Goal: Find specific page/section: Find specific page/section

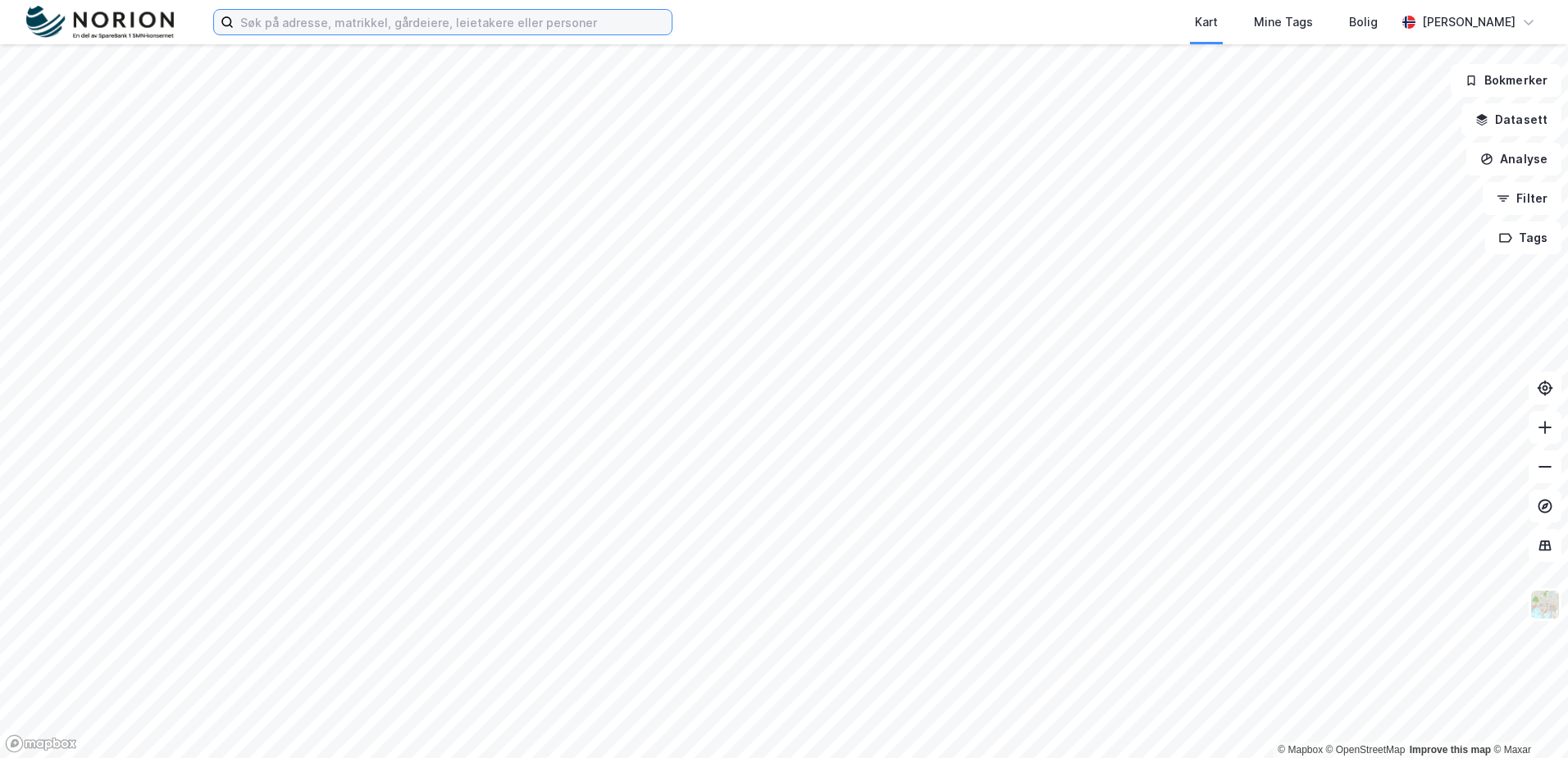
click at [412, 11] on input at bounding box center [453, 22] width 438 height 25
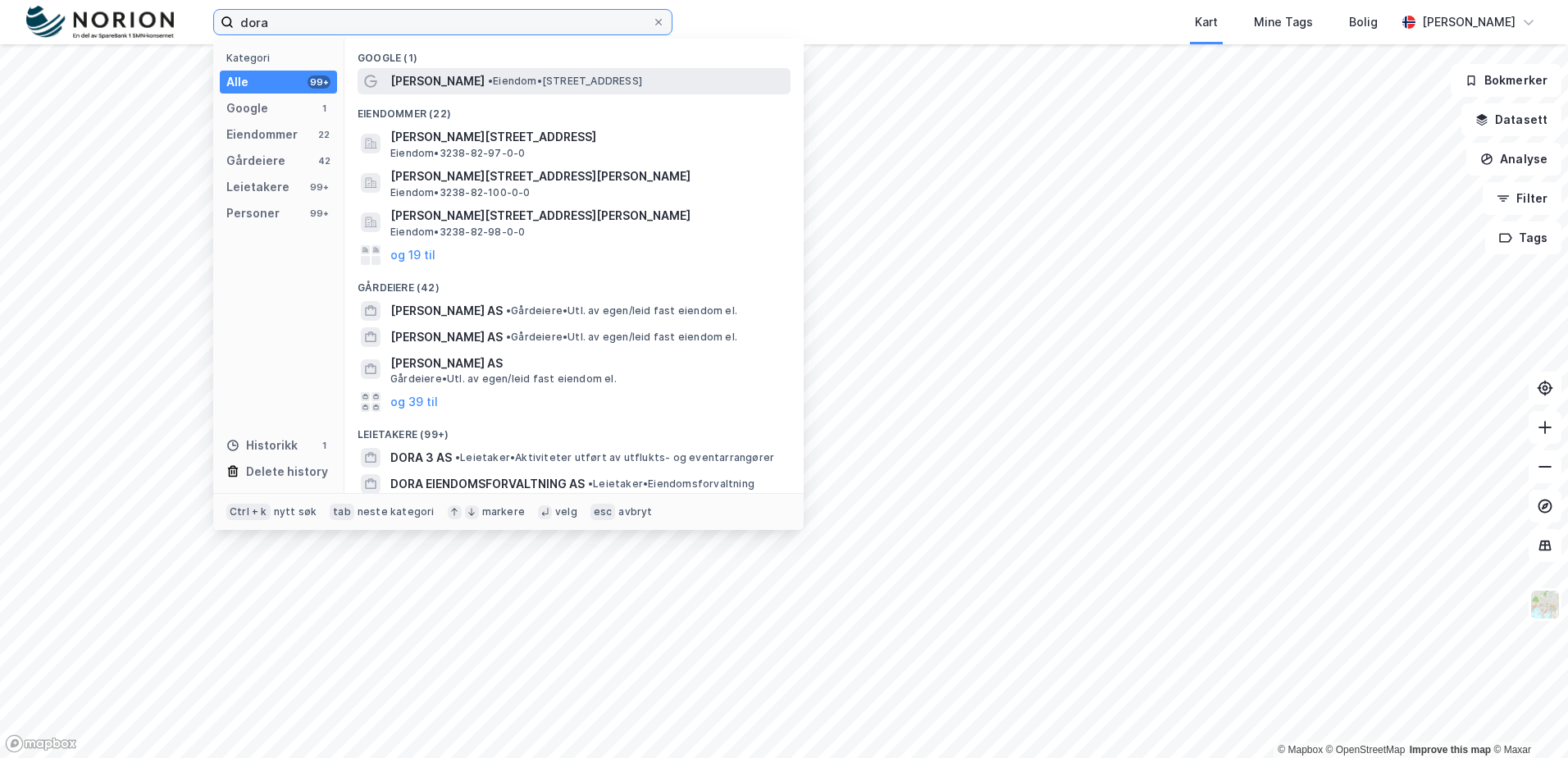
type input "dora"
click at [464, 79] on span "Dora kaffebar" at bounding box center [438, 81] width 95 height 19
